Goal: Information Seeking & Learning: Understand process/instructions

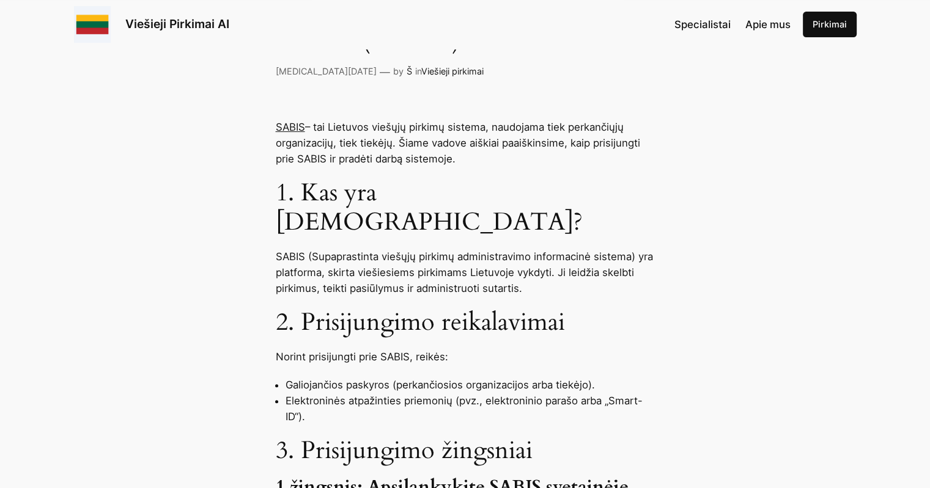
scroll to position [428, 0]
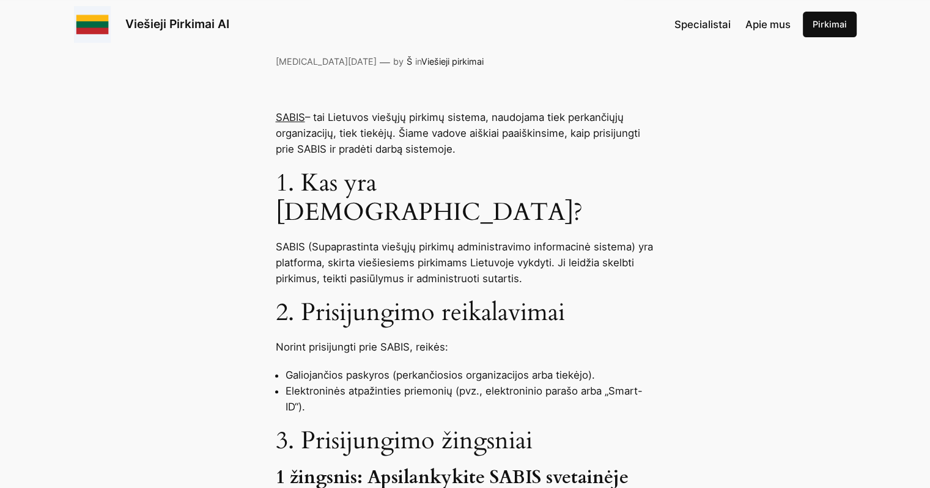
click at [289, 116] on link "SABIS" at bounding box center [290, 117] width 29 height 12
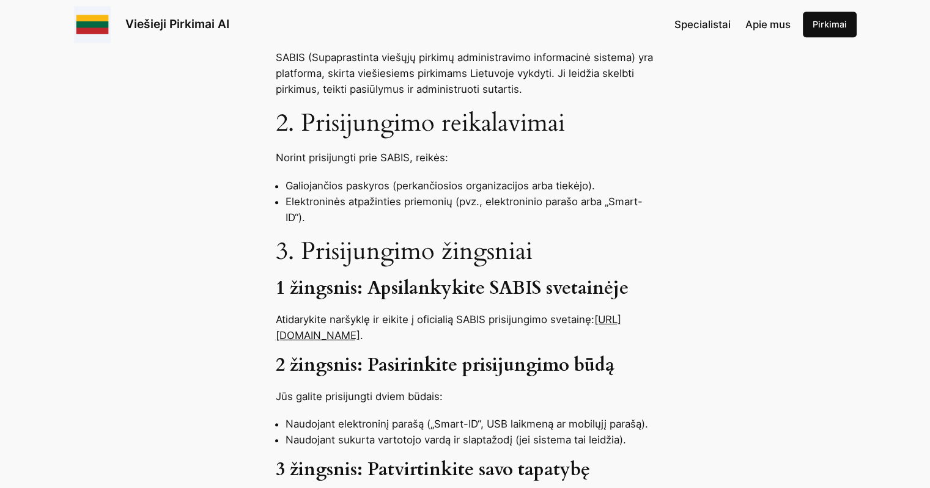
scroll to position [672, 0]
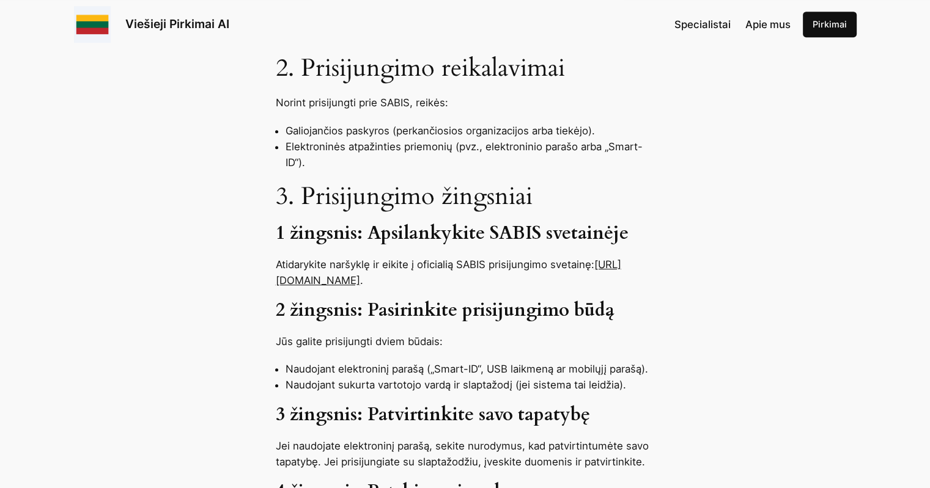
click at [360, 259] on link "https://sabis.eviesiejipirkimai.lt" at bounding box center [448, 273] width 345 height 28
click at [300, 260] on div "SABIS – tai Lietuvos viešųjų pirkimų sistema, naudojama tiek perkančiųjų organi…" at bounding box center [465, 490] width 930 height 1251
click at [287, 259] on link "https://sabis.eviesiejipirkimai.lt" at bounding box center [448, 273] width 345 height 28
click at [427, 257] on p "Atidarykite naršyklę ir eikite į oficialią SABIS prisijungimo svetainę: https:/…" at bounding box center [465, 273] width 379 height 32
drag, startPoint x: 425, startPoint y: 250, endPoint x: 273, endPoint y: 249, distance: 151.6
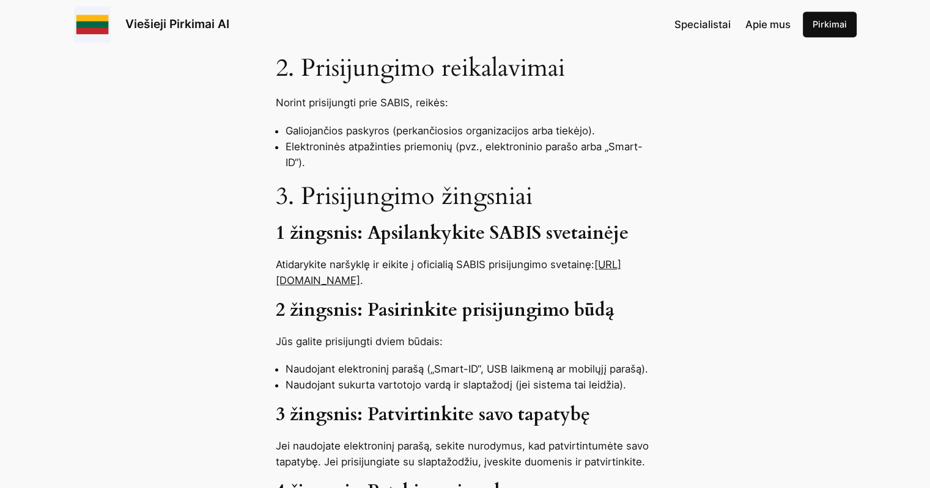
click at [273, 249] on div "SABIS – tai Lietuvos viešųjų pirkimų sistema, naudojama tiek perkančiųjų organi…" at bounding box center [465, 490] width 930 height 1251
click at [274, 249] on div "SABIS – tai Lietuvos viešųjų pirkimų sistema, naudojama tiek perkančiųjų organi…" at bounding box center [465, 490] width 930 height 1251
click at [425, 257] on p "Atidarykite naršyklę ir eikite į oficialią SABIS prisijungimo svetainę: https:/…" at bounding box center [465, 273] width 379 height 32
drag, startPoint x: 425, startPoint y: 254, endPoint x: 274, endPoint y: 254, distance: 151.6
click at [274, 254] on div "SABIS – tai Lietuvos viešųjų pirkimų sistema, naudojama tiek perkančiųjų organi…" at bounding box center [465, 490] width 930 height 1251
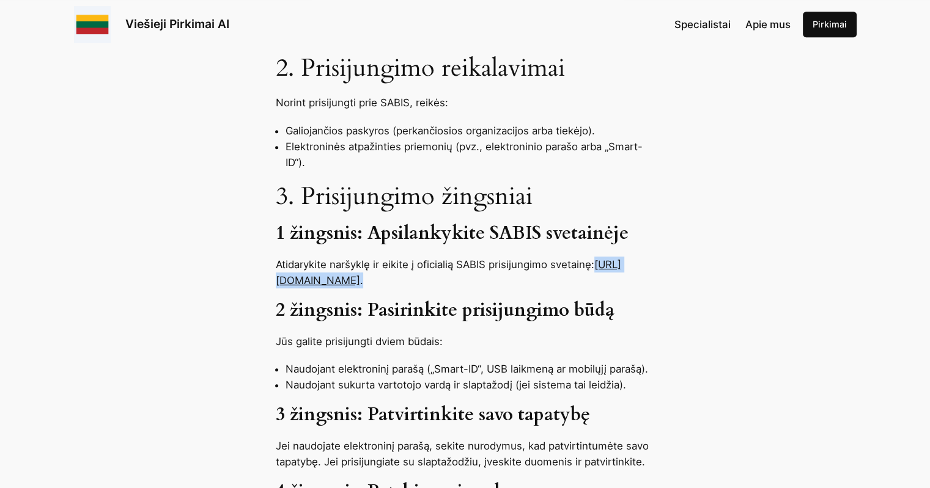
copy p "https://sabis.eviesiejipirkimai.lt ."
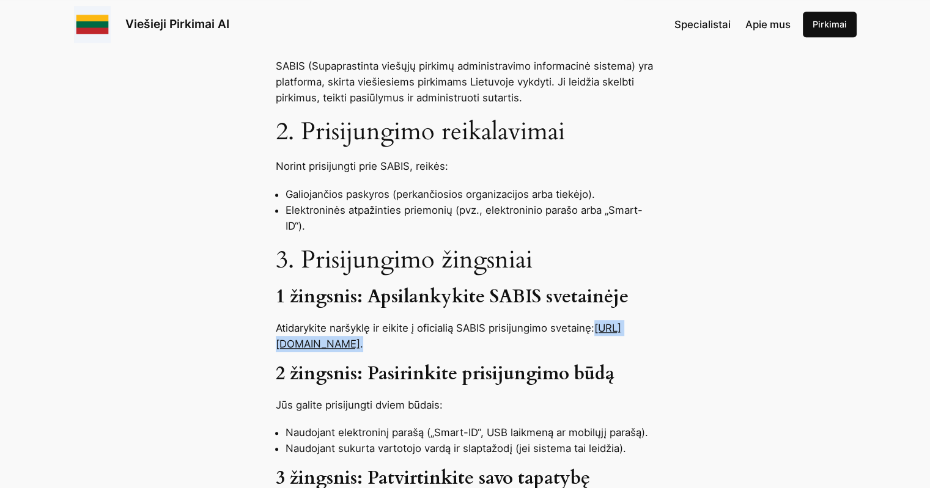
scroll to position [611, 0]
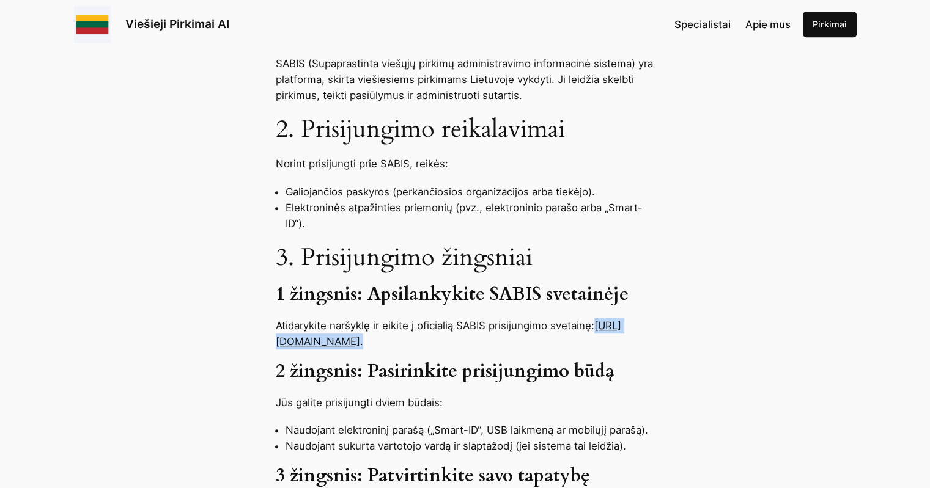
click at [397, 320] on link "https://sabis.eviesiejipirkimai.lt" at bounding box center [448, 334] width 345 height 28
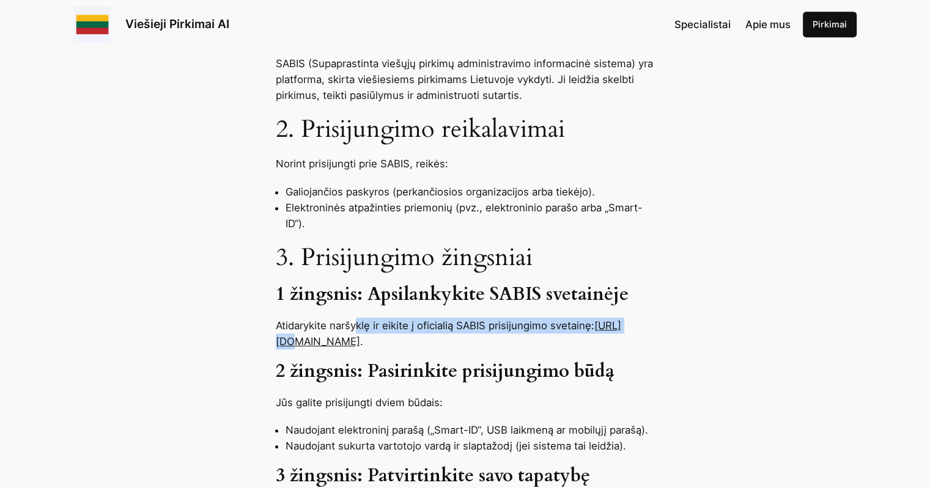
drag, startPoint x: 312, startPoint y: 311, endPoint x: 359, endPoint y: 304, distance: 47.6
click at [359, 318] on p "Atidarykite naršyklę ir eikite į oficialią SABIS prisijungimo svetainę: https:/…" at bounding box center [465, 334] width 379 height 32
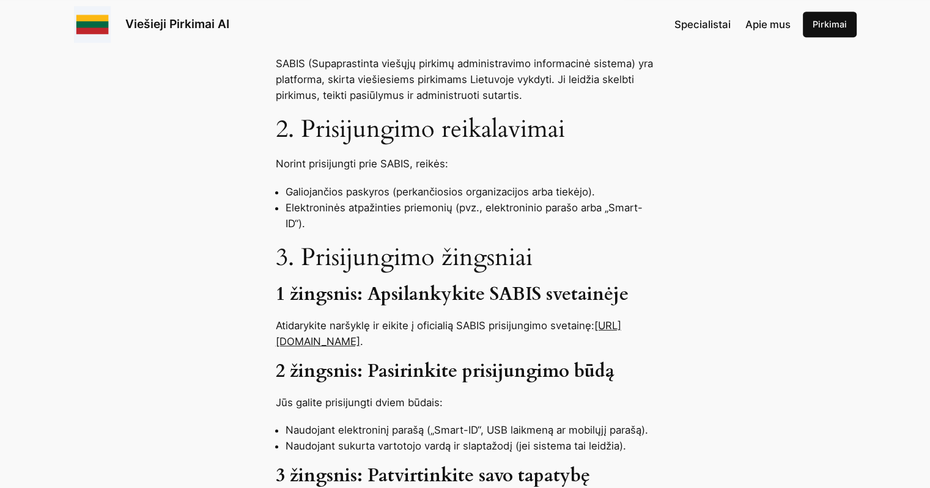
click at [330, 319] on p "Atidarykite naršyklę ir eikite į oficialią SABIS prisijungimo svetainę: https:/…" at bounding box center [465, 334] width 379 height 32
drag, startPoint x: 312, startPoint y: 312, endPoint x: 423, endPoint y: 309, distance: 111.3
click at [423, 320] on link "https://sabis.eviesiejipirkimai.lt" at bounding box center [448, 334] width 345 height 28
copy link "sabis.eviesiejipirkimai.lt"
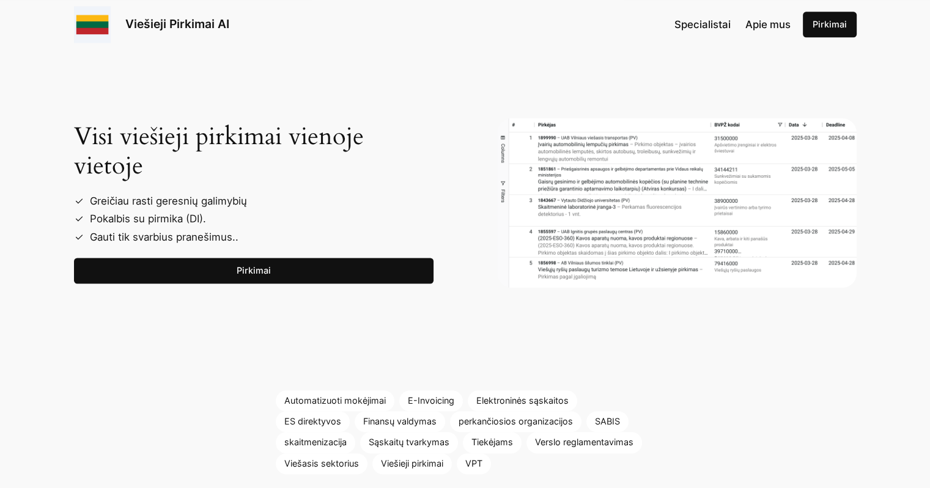
scroll to position [1712, 0]
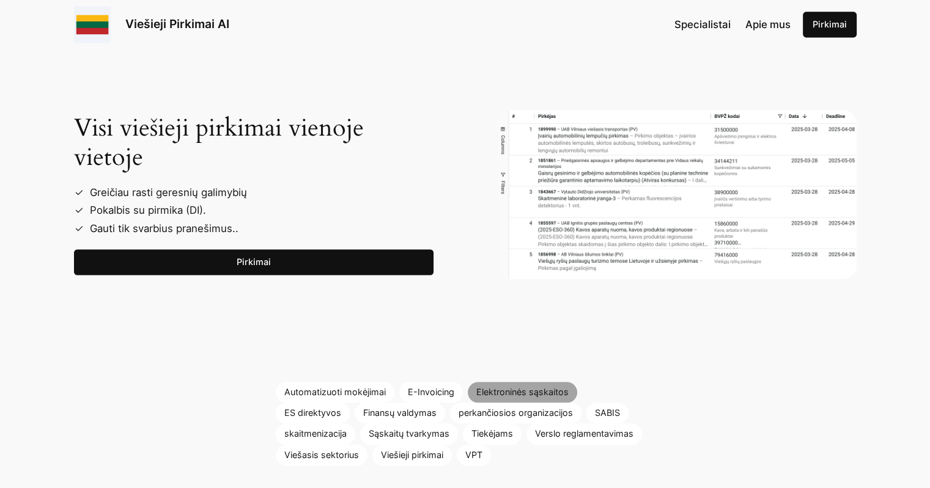
click at [520, 382] on link "Elektroninės sąskaitos" at bounding box center [522, 392] width 109 height 21
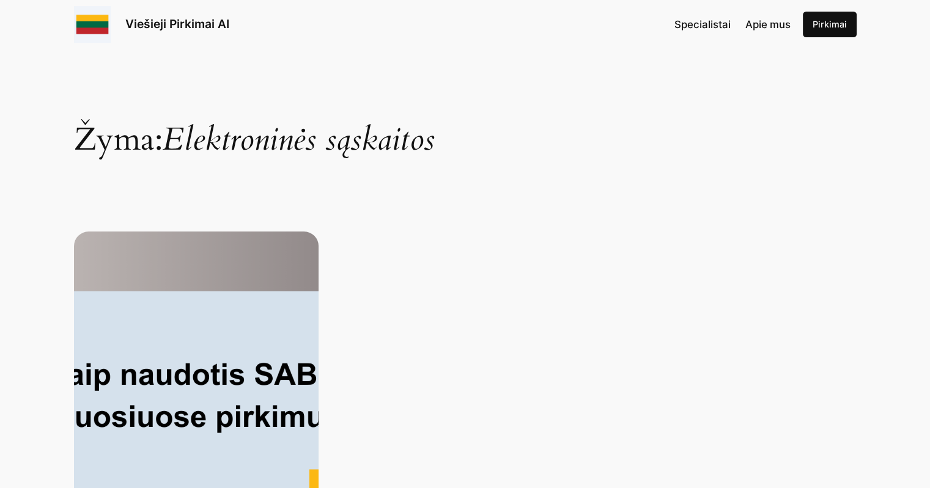
click at [216, 141] on span "Elektroninės sąskaitos" at bounding box center [299, 139] width 272 height 43
click at [213, 272] on img at bounding box center [196, 395] width 245 height 326
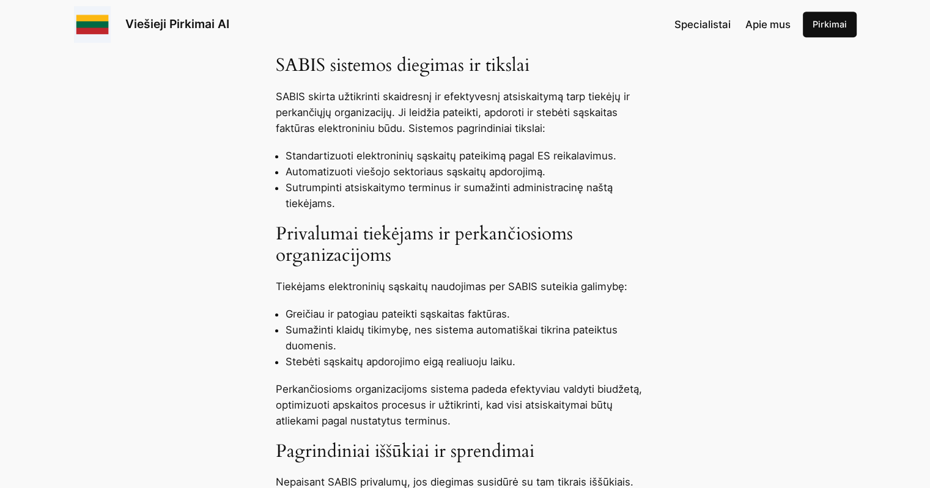
scroll to position [611, 0]
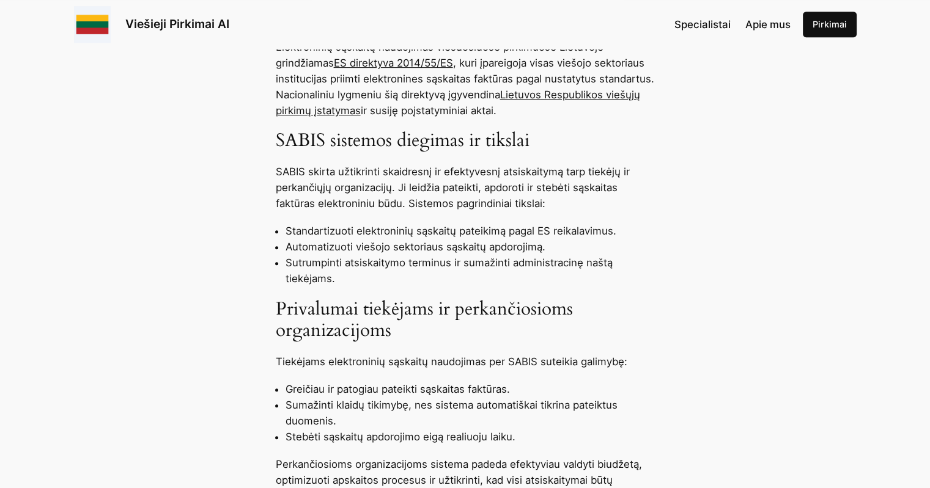
click at [822, 23] on link "Pirkimai" at bounding box center [830, 25] width 54 height 26
